Goal: Navigation & Orientation: Find specific page/section

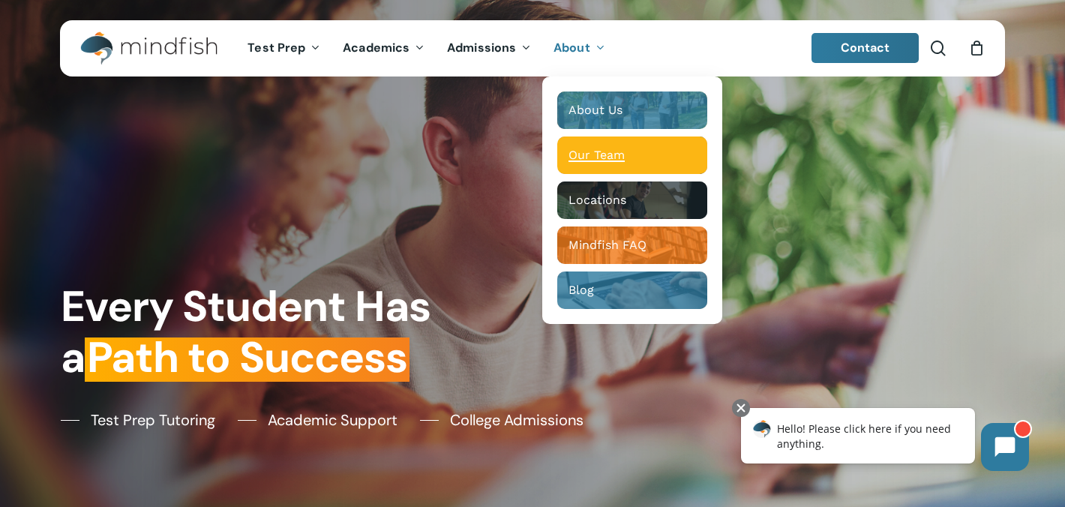
click at [600, 157] on span "Our Team" at bounding box center [596, 155] width 56 height 14
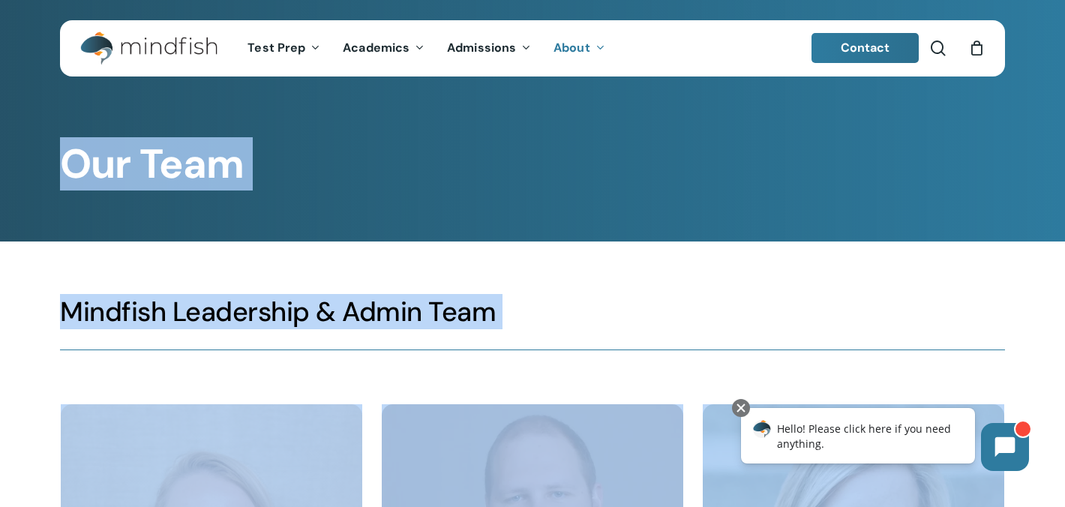
drag, startPoint x: 300, startPoint y: 145, endPoint x: 136, endPoint y: 80, distance: 176.4
click at [367, 126] on div "Our Team" at bounding box center [532, 126] width 964 height 124
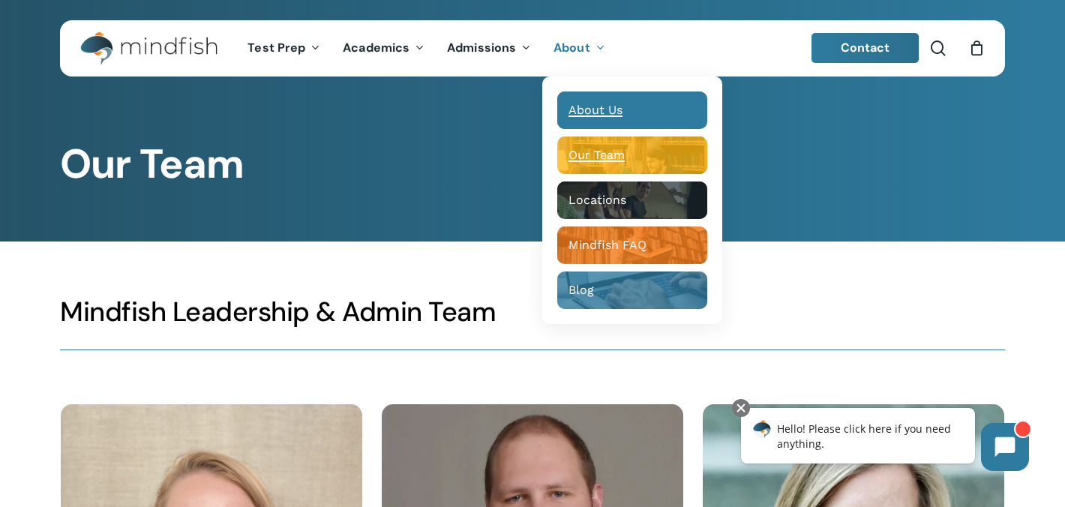
click at [613, 108] on span "About Us" at bounding box center [595, 110] width 54 height 14
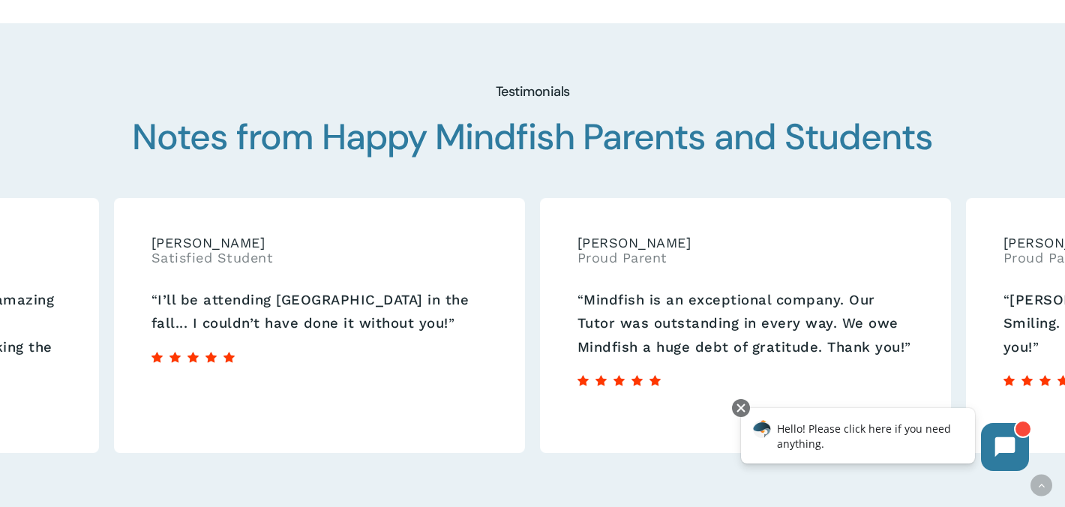
scroll to position [2208, 0]
